Goal: Task Accomplishment & Management: Manage account settings

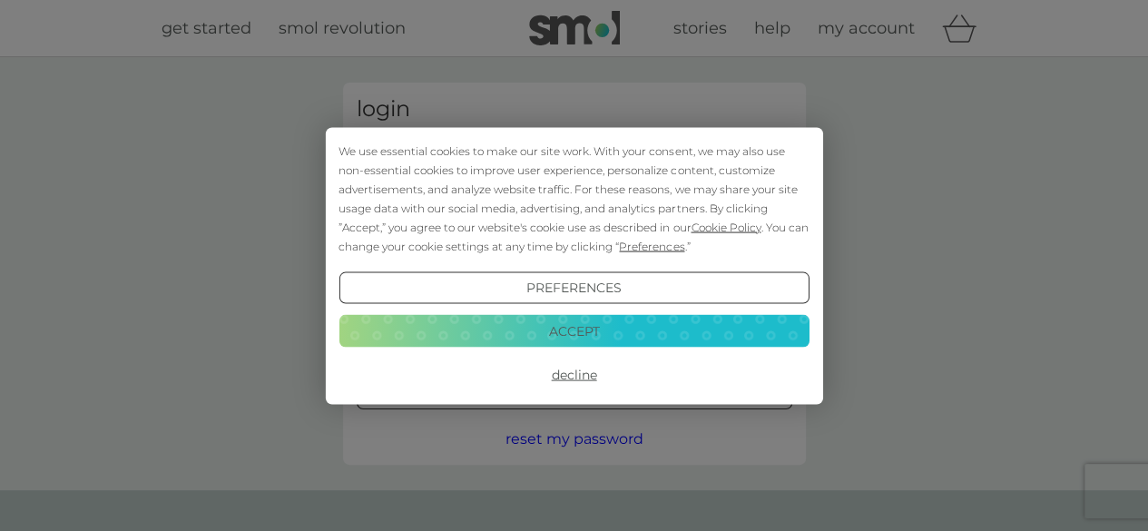
type input "wsarahford@gmail.com"
click at [574, 332] on button "Accept" at bounding box center [574, 331] width 470 height 33
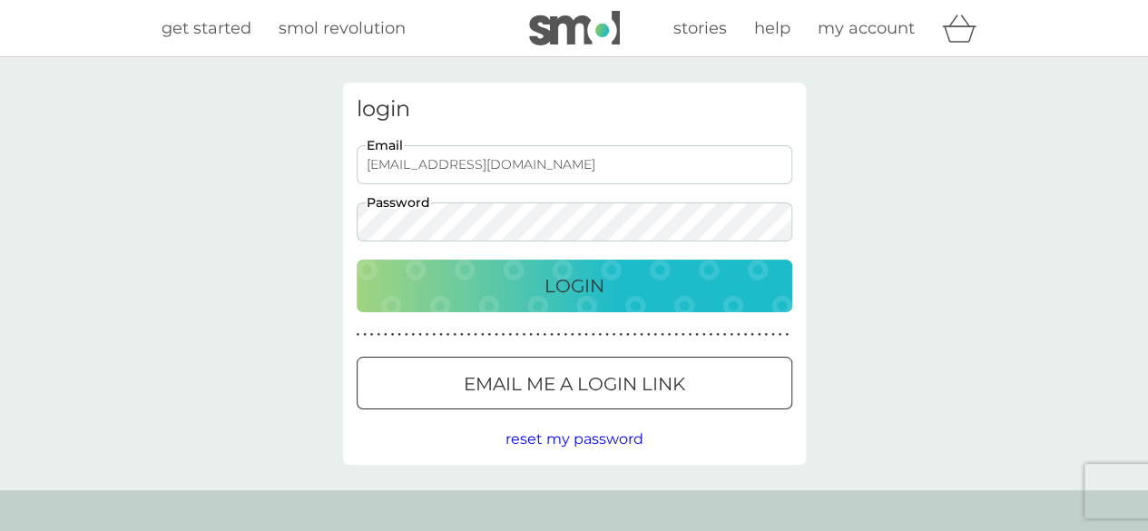
click at [556, 290] on p "Login" at bounding box center [575, 285] width 60 height 29
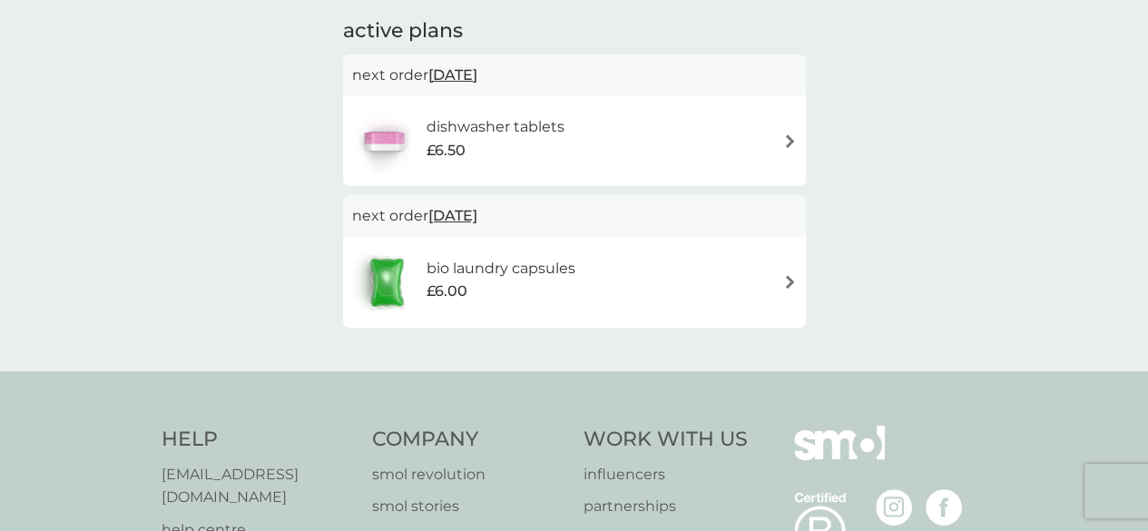
scroll to position [91, 0]
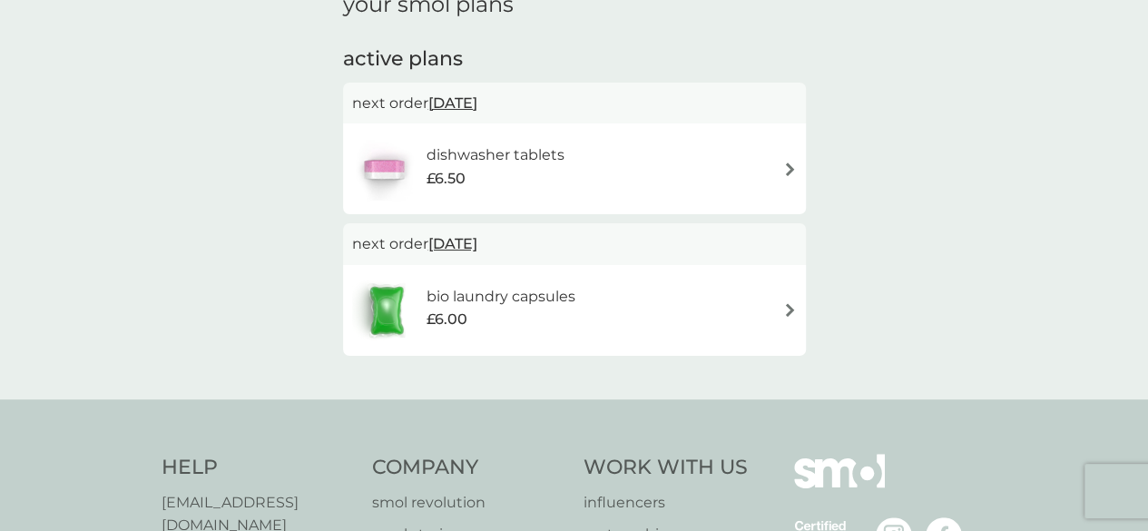
click at [792, 172] on img at bounding box center [790, 169] width 14 height 14
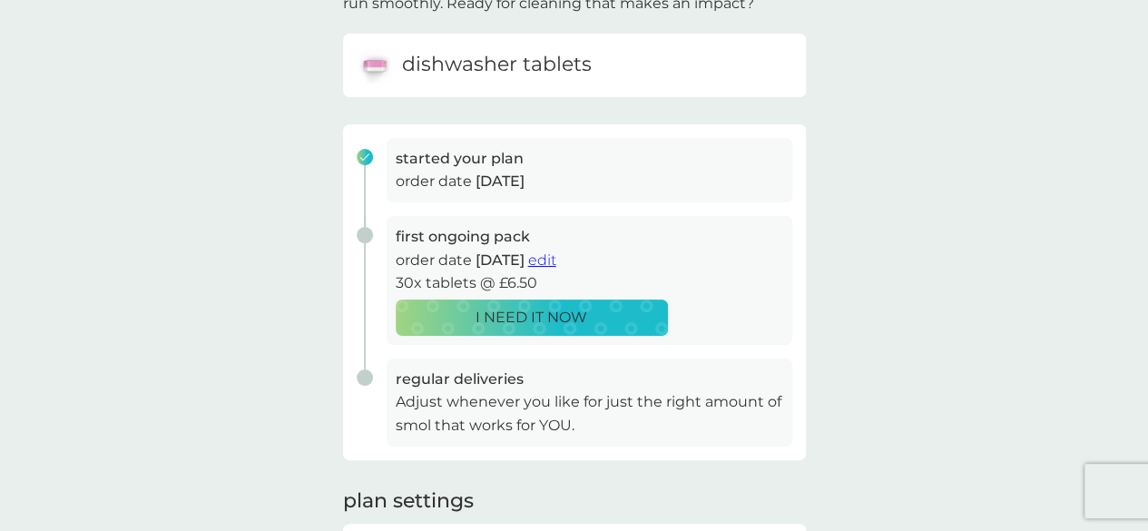
scroll to position [182, 0]
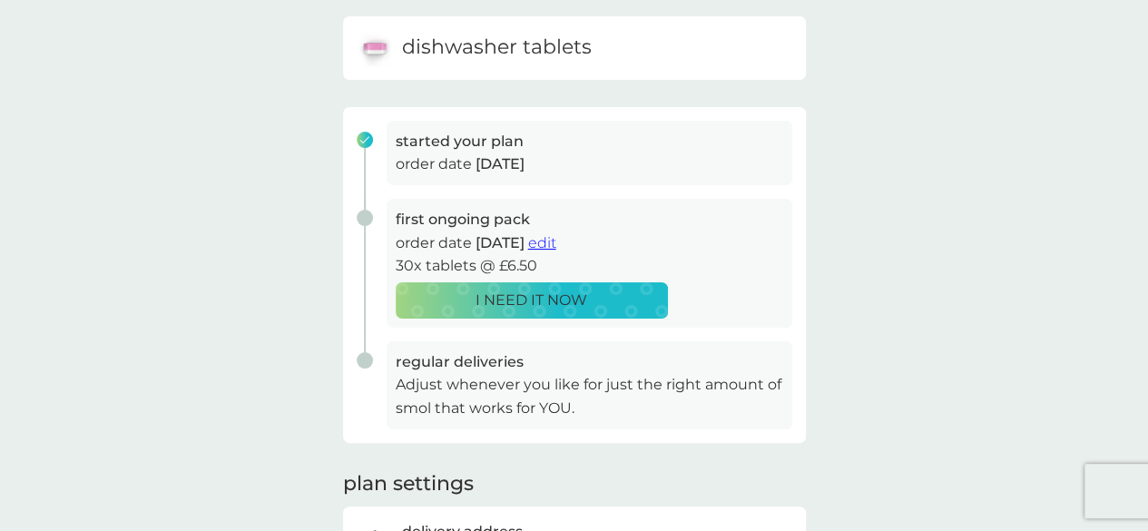
click at [556, 242] on span "edit" at bounding box center [542, 242] width 28 height 17
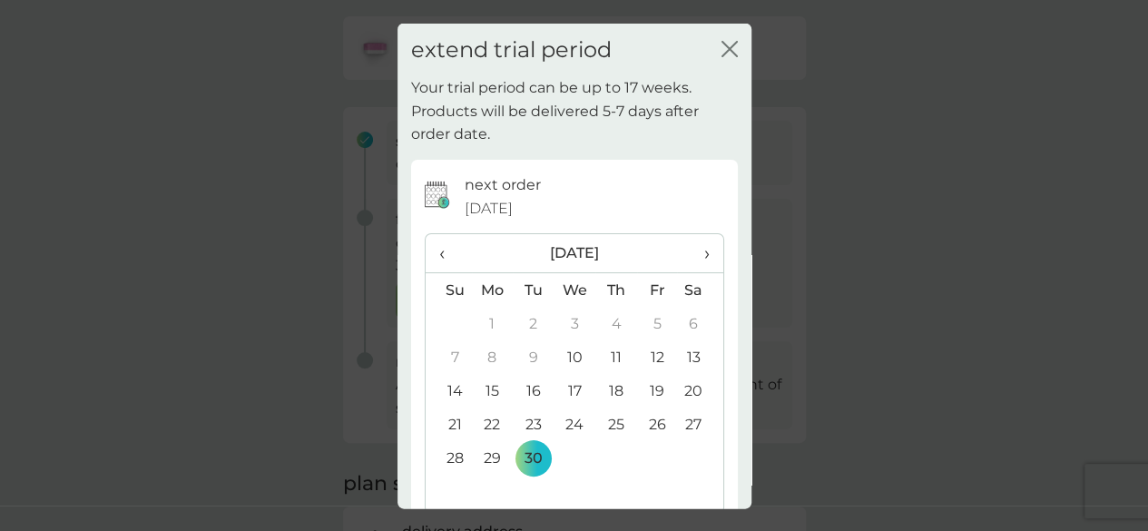
click at [722, 48] on icon "close" at bounding box center [730, 48] width 16 height 16
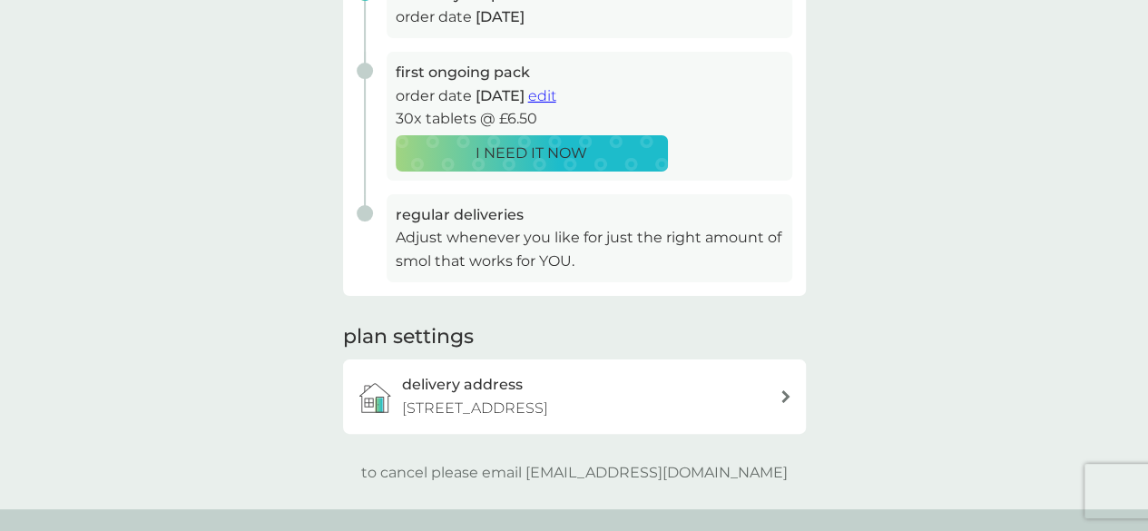
scroll to position [363, 0]
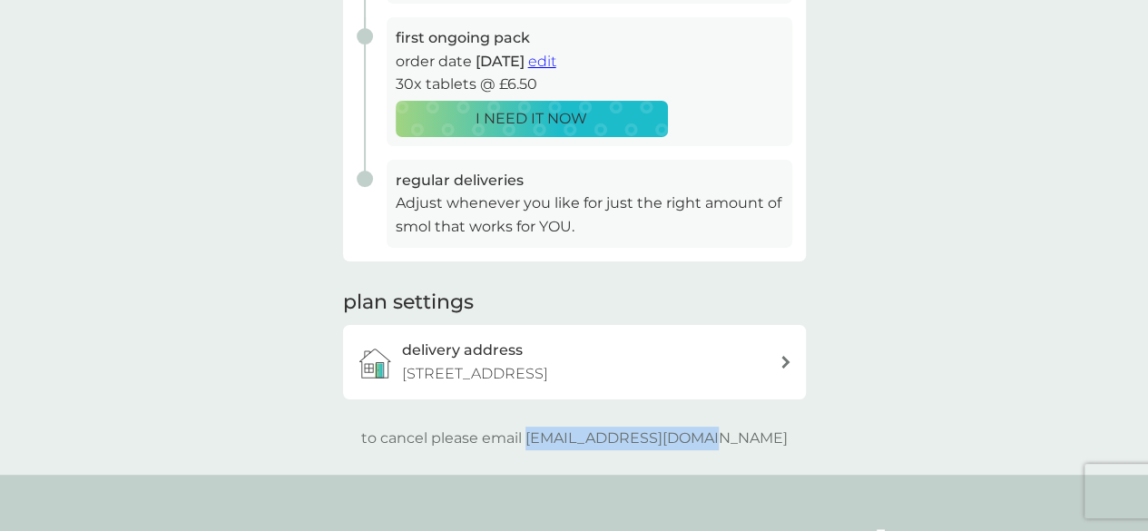
drag, startPoint x: 757, startPoint y: 458, endPoint x: 567, endPoint y: 469, distance: 190.0
click at [567, 450] on div "to cancel please email [EMAIL_ADDRESS][DOMAIN_NAME]" at bounding box center [574, 439] width 463 height 24
copy p "[EMAIL_ADDRESS][DOMAIN_NAME]"
